Goal: Navigation & Orientation: Find specific page/section

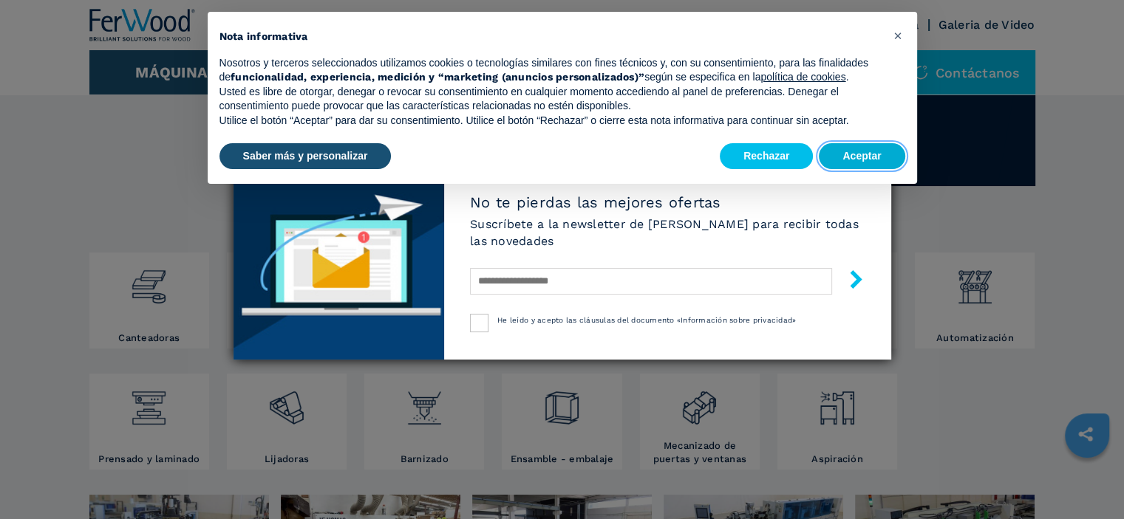
click at [863, 156] on button "Aceptar" at bounding box center [862, 156] width 86 height 27
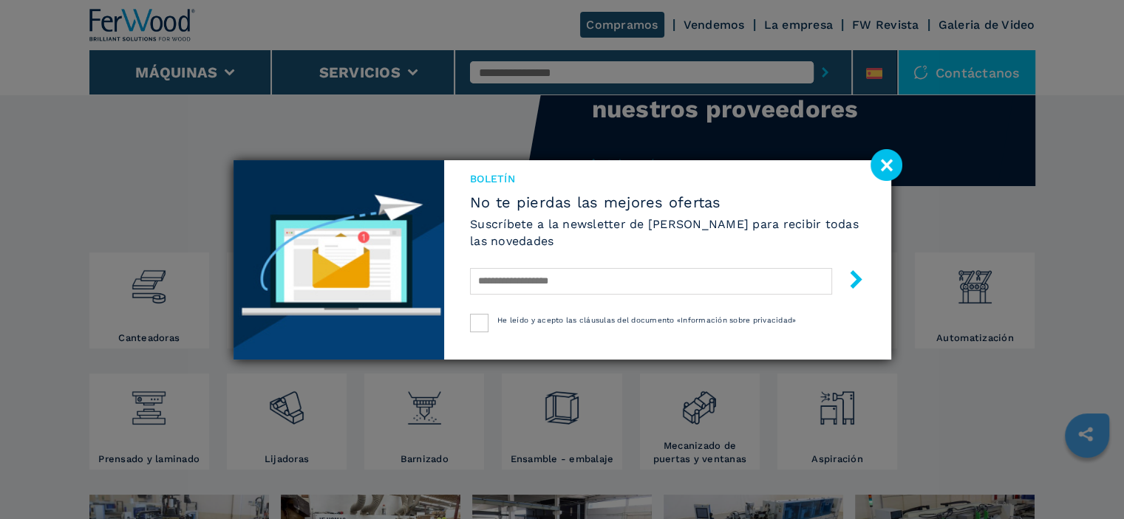
click at [882, 166] on image at bounding box center [886, 165] width 32 height 32
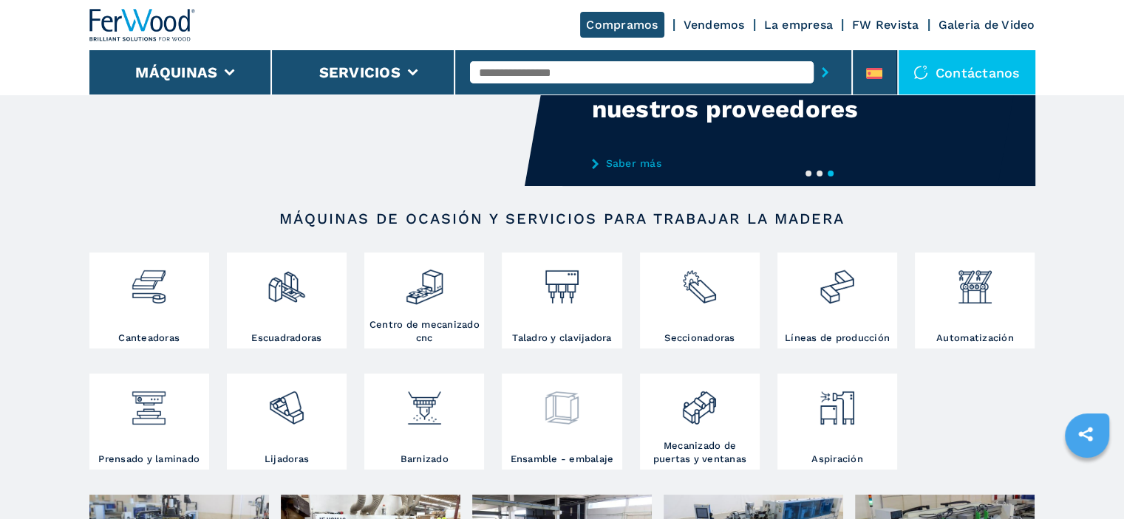
click at [542, 449] on div at bounding box center [561, 415] width 112 height 75
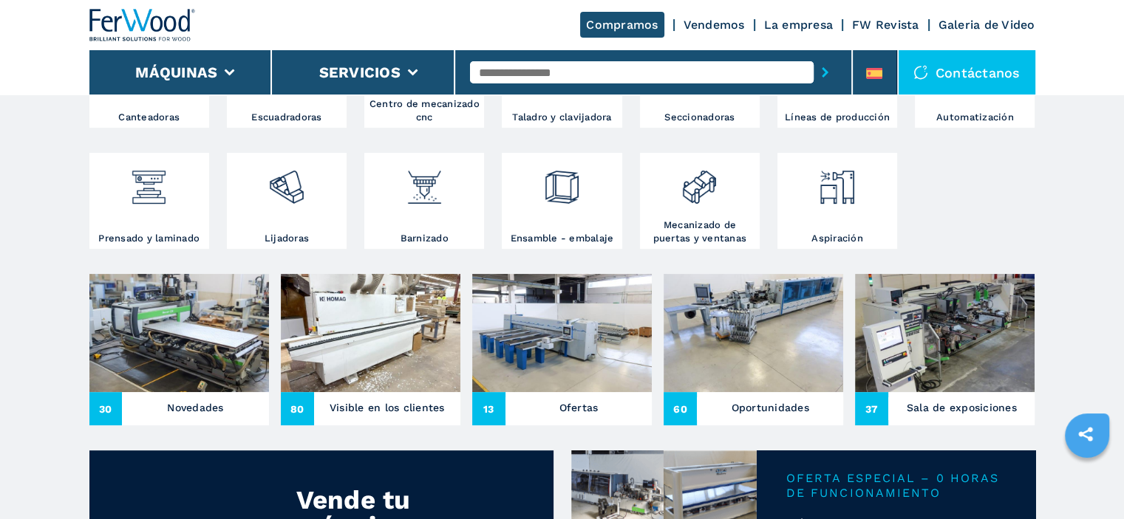
scroll to position [369, 0]
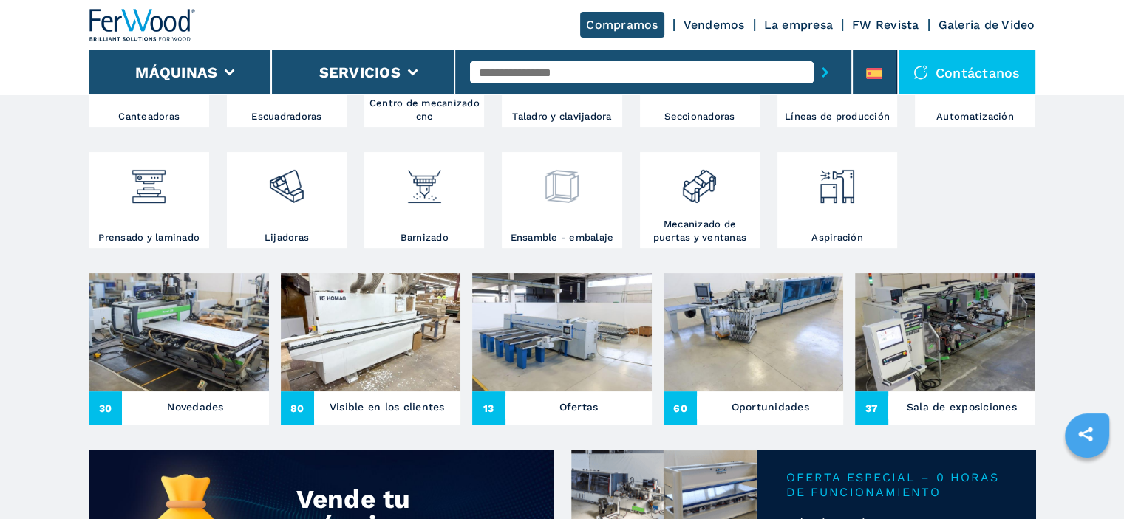
click at [563, 225] on div at bounding box center [561, 193] width 112 height 75
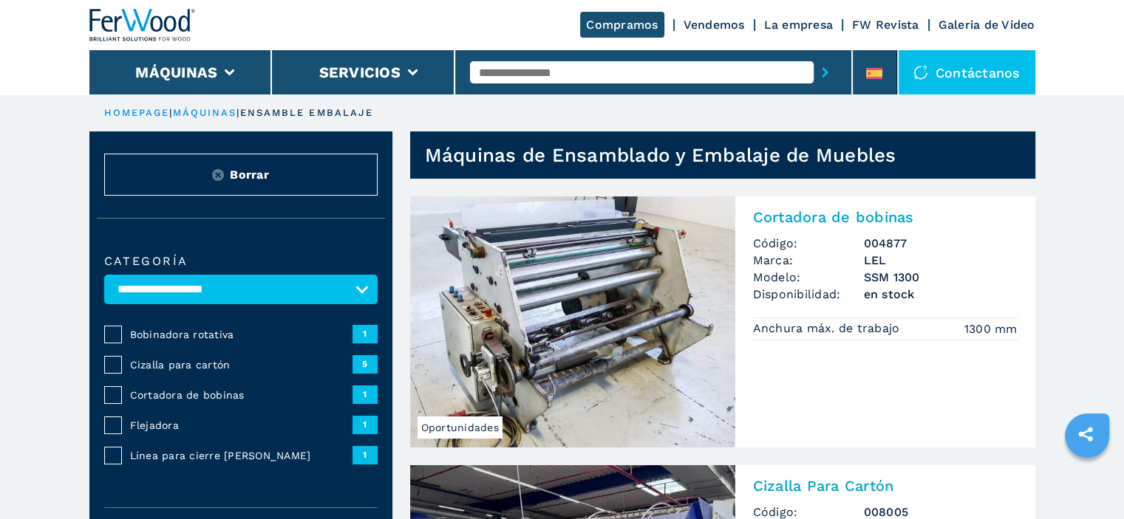
click at [128, 26] on img at bounding box center [142, 25] width 106 height 33
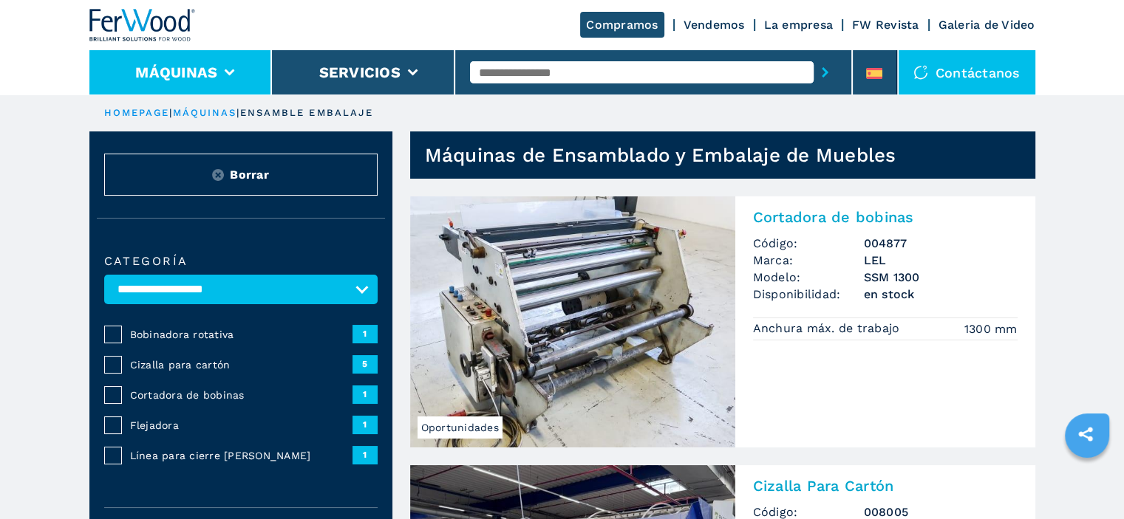
click at [164, 76] on button "Máquinas" at bounding box center [176, 73] width 82 height 18
